Goal: Transaction & Acquisition: Purchase product/service

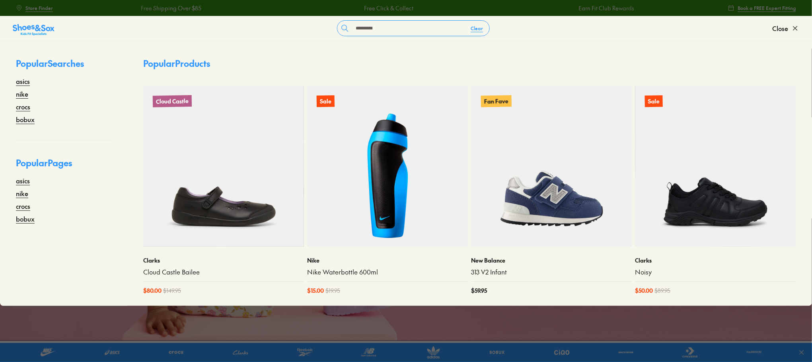
type input "*********"
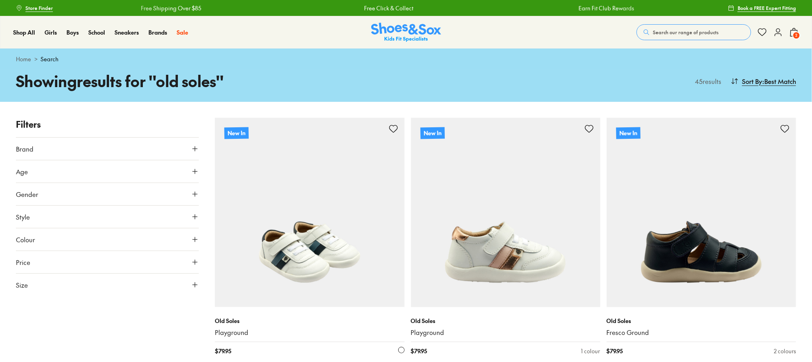
click at [342, 211] on img at bounding box center [309, 212] width 189 height 189
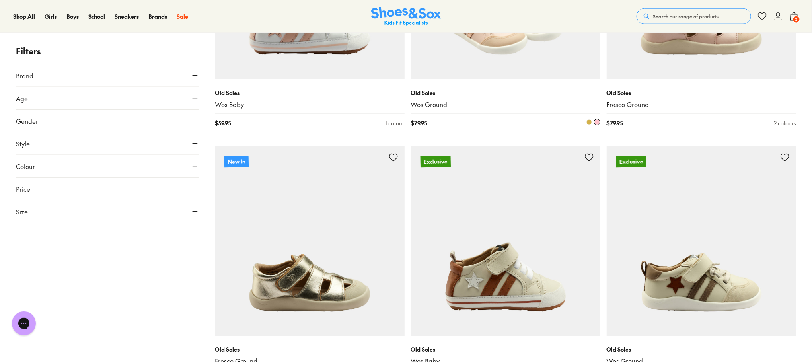
scroll to position [597, 0]
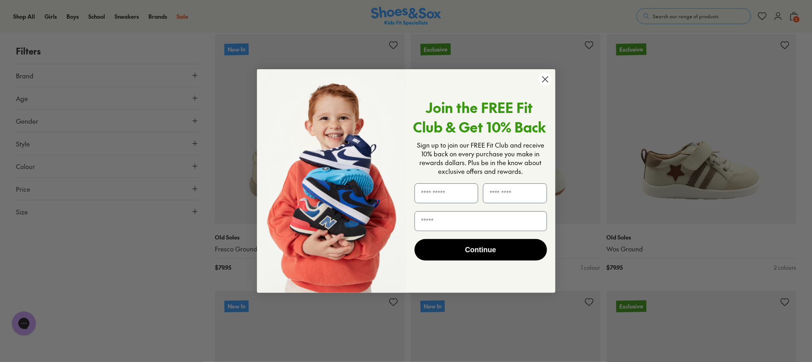
click at [540, 80] on circle "Close dialog" at bounding box center [545, 79] width 13 height 13
